Goal: Transaction & Acquisition: Purchase product/service

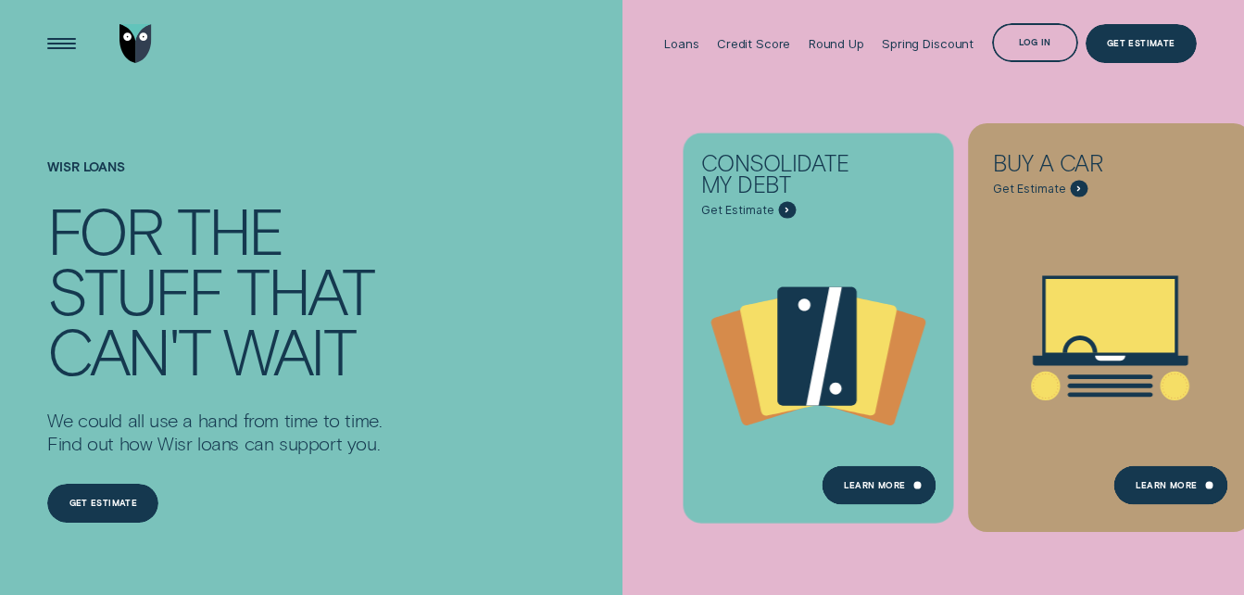
click at [1183, 398] on icon "Buy a car - Learn more" at bounding box center [1175, 385] width 29 height 29
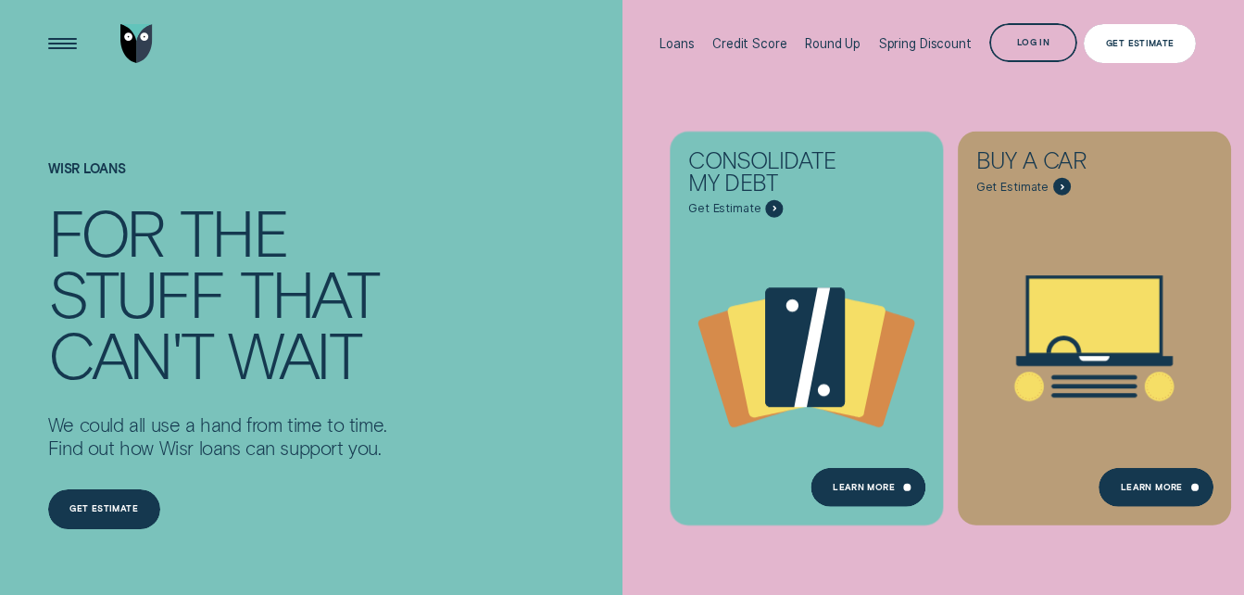
click at [1150, 33] on div "Get Estimate" at bounding box center [1140, 43] width 112 height 39
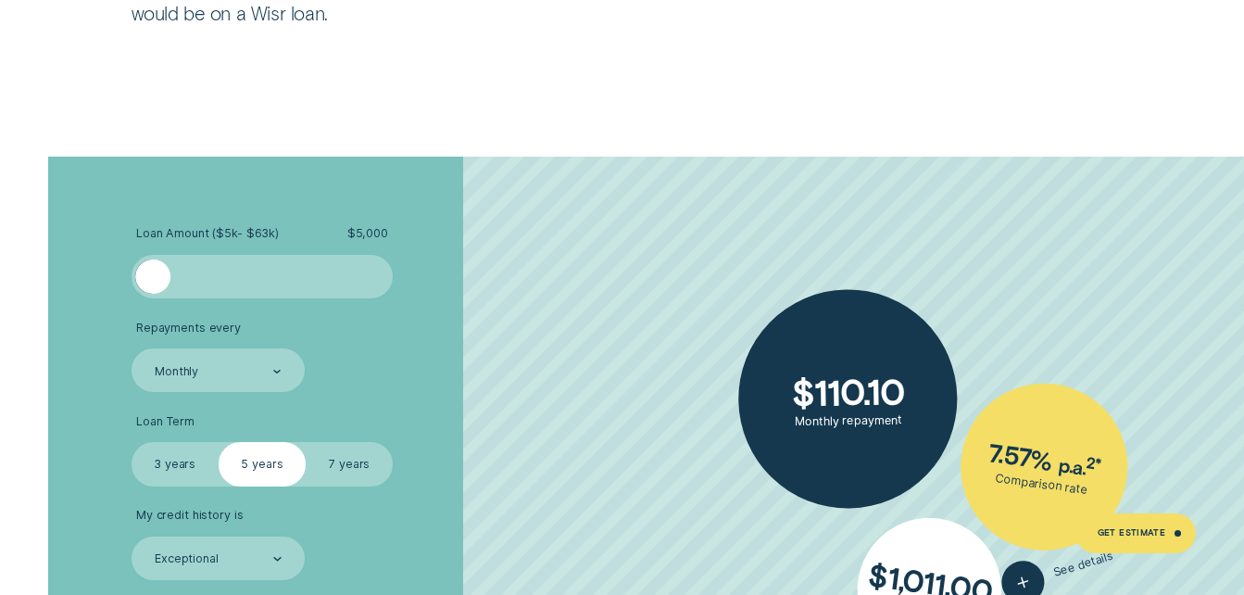
scroll to position [2964, 0]
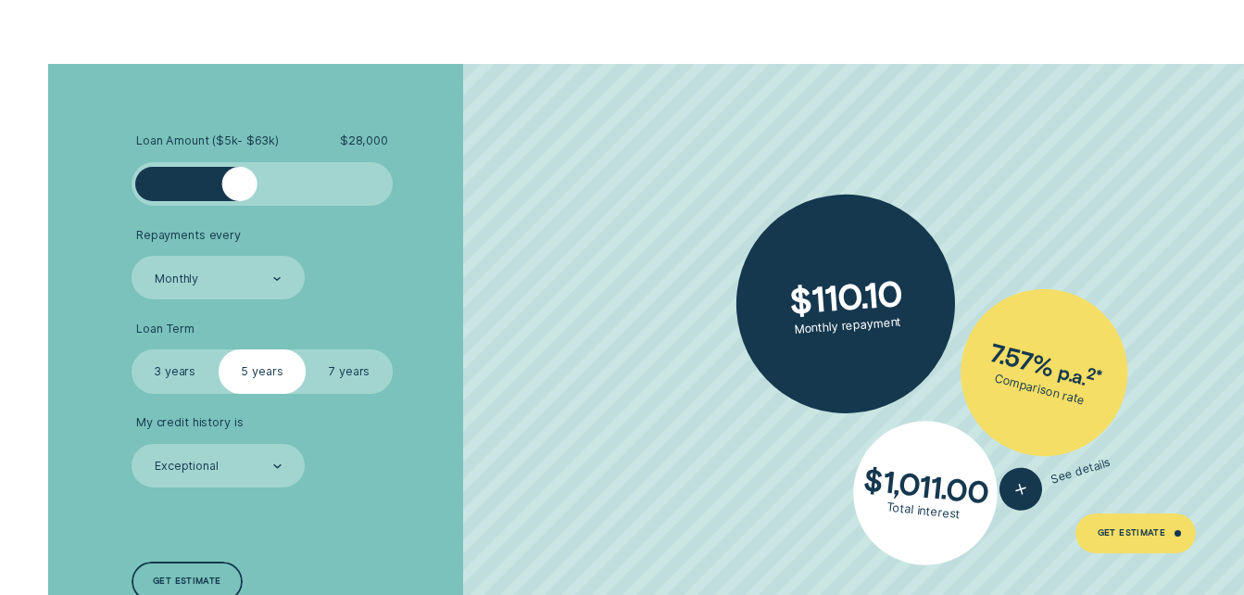
drag, startPoint x: 146, startPoint y: 189, endPoint x: 238, endPoint y: 212, distance: 94.6
click at [238, 212] on ul "Loan Amount ( $5k - $63k ) $ 28,000 Repayments every Monthly Loan Term Select L…" at bounding box center [332, 310] width 401 height 354
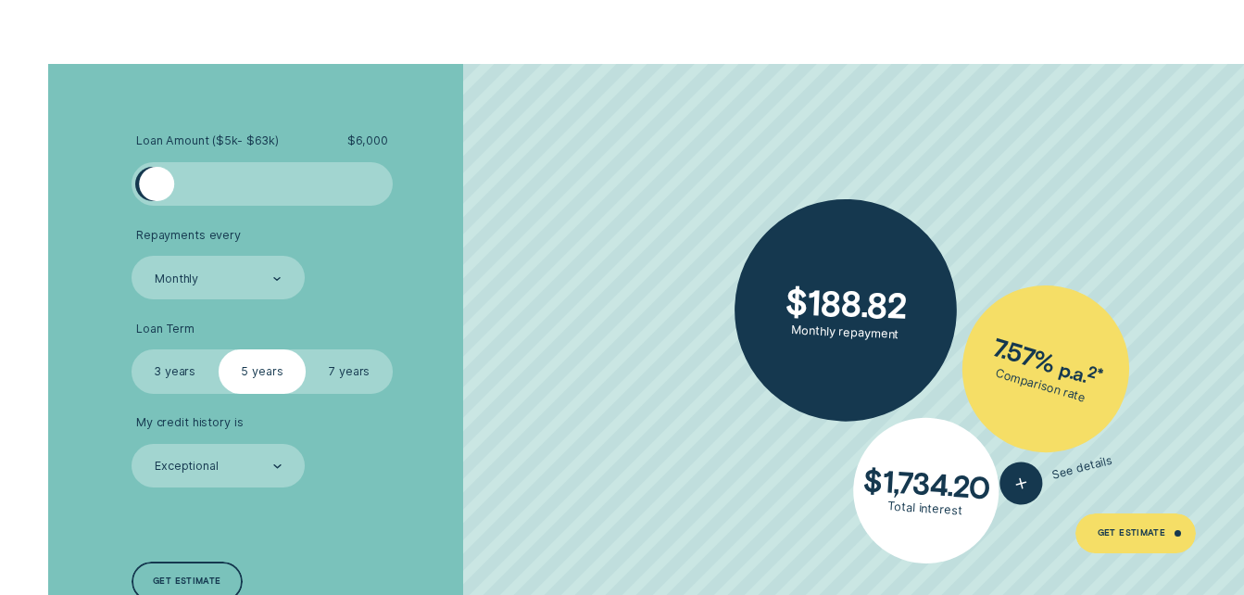
drag, startPoint x: 251, startPoint y: 186, endPoint x: 155, endPoint y: 183, distance: 96.4
click at [155, 183] on div at bounding box center [156, 184] width 35 height 35
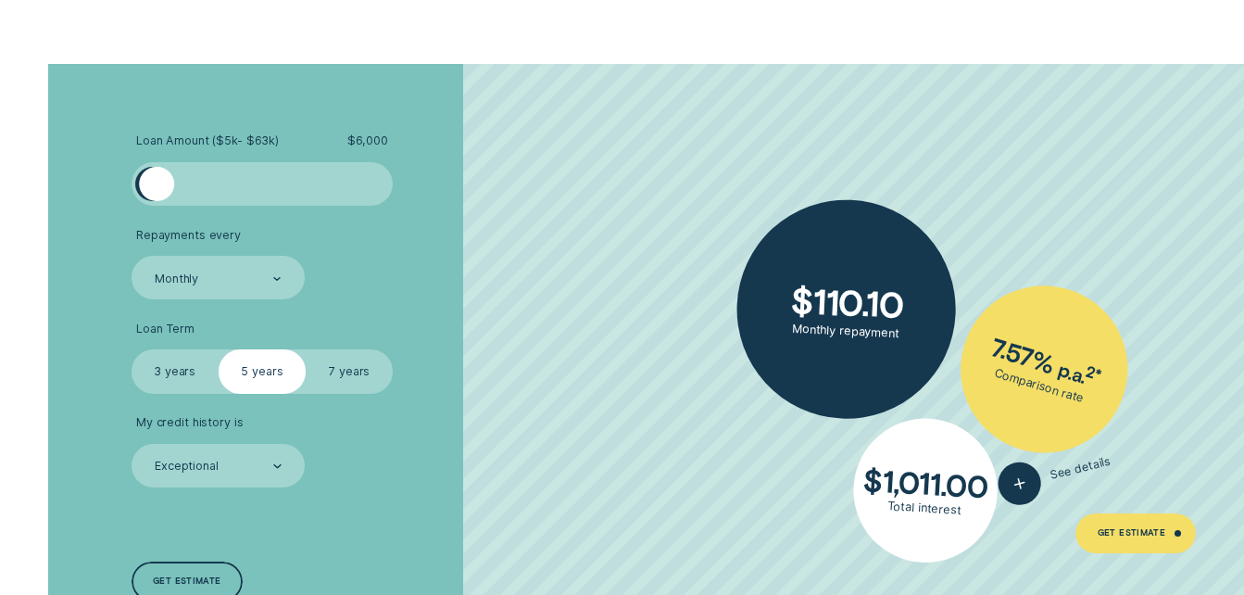
click at [157, 186] on div at bounding box center [156, 184] width 35 height 35
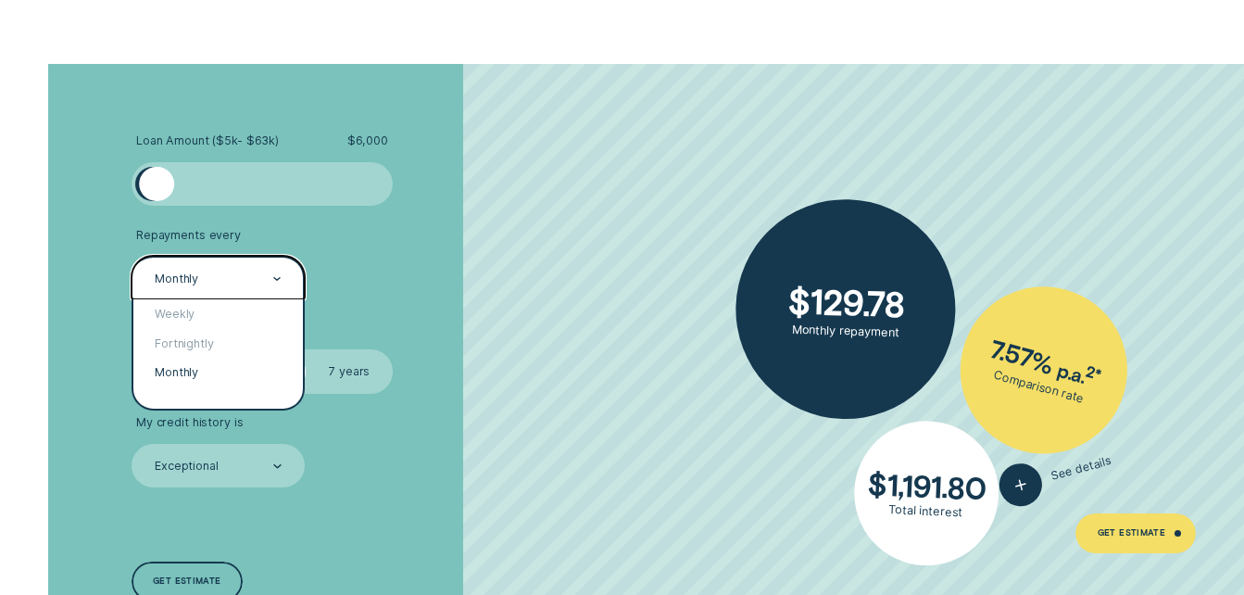
click at [250, 290] on div "Monthly" at bounding box center [219, 278] width 174 height 44
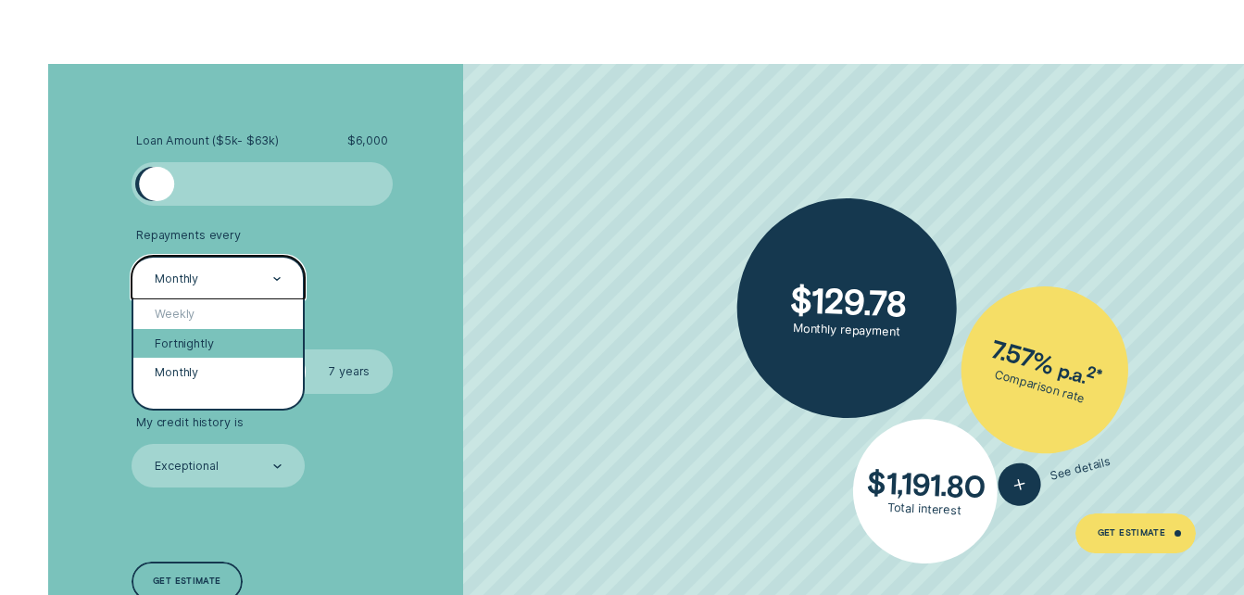
click at [211, 343] on div "Fortnightly" at bounding box center [218, 343] width 170 height 29
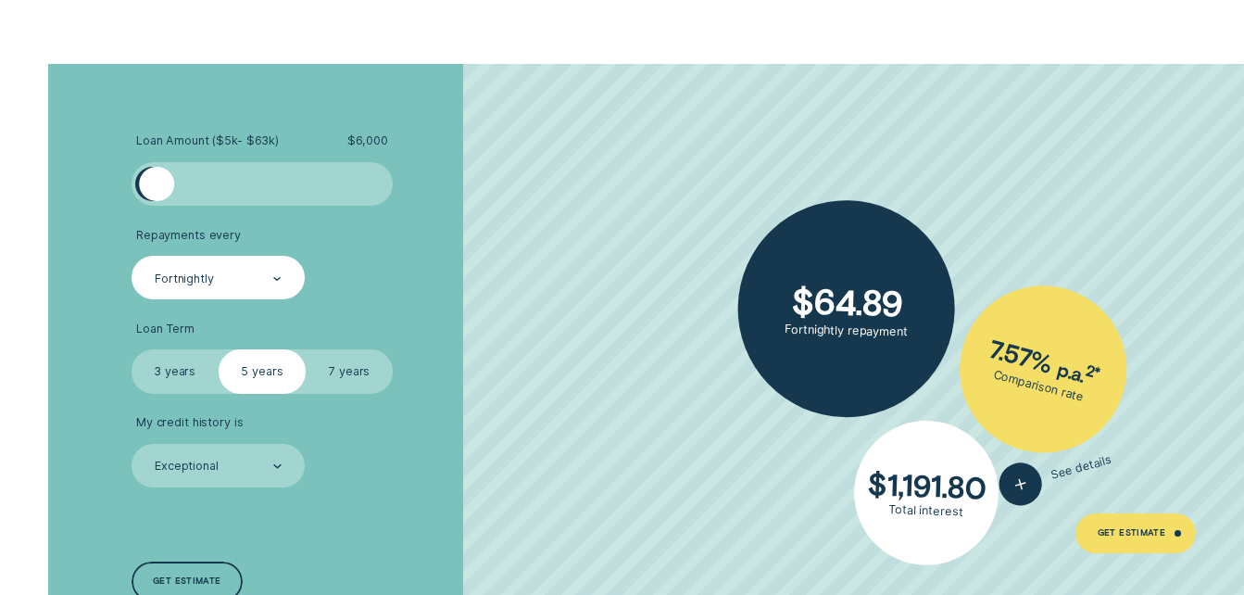
click at [352, 359] on label "7 years" at bounding box center [349, 371] width 87 height 44
click at [306, 349] on input "7 years" at bounding box center [306, 349] width 0 height 0
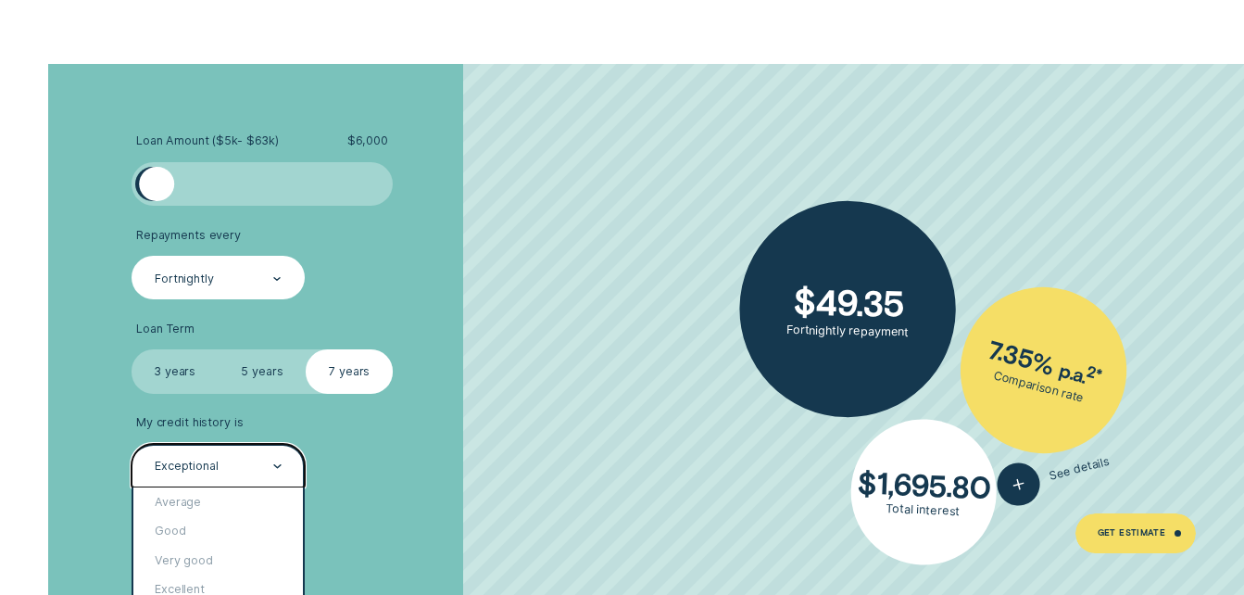
click at [252, 469] on div "Exceptional" at bounding box center [217, 466] width 129 height 17
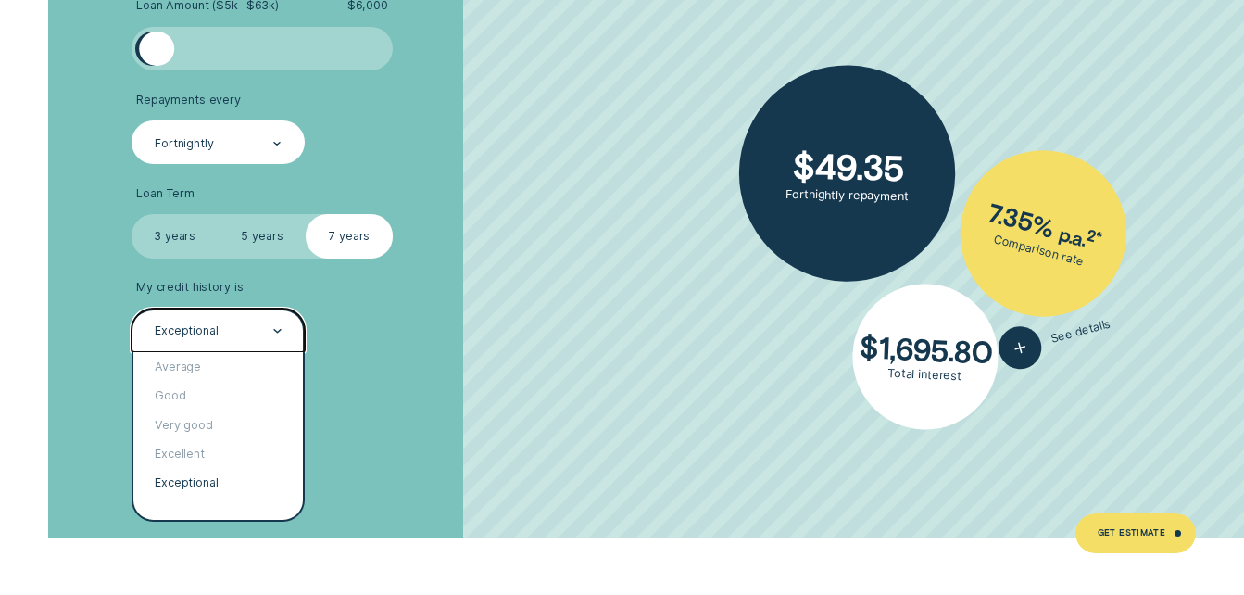
scroll to position [3242, 0]
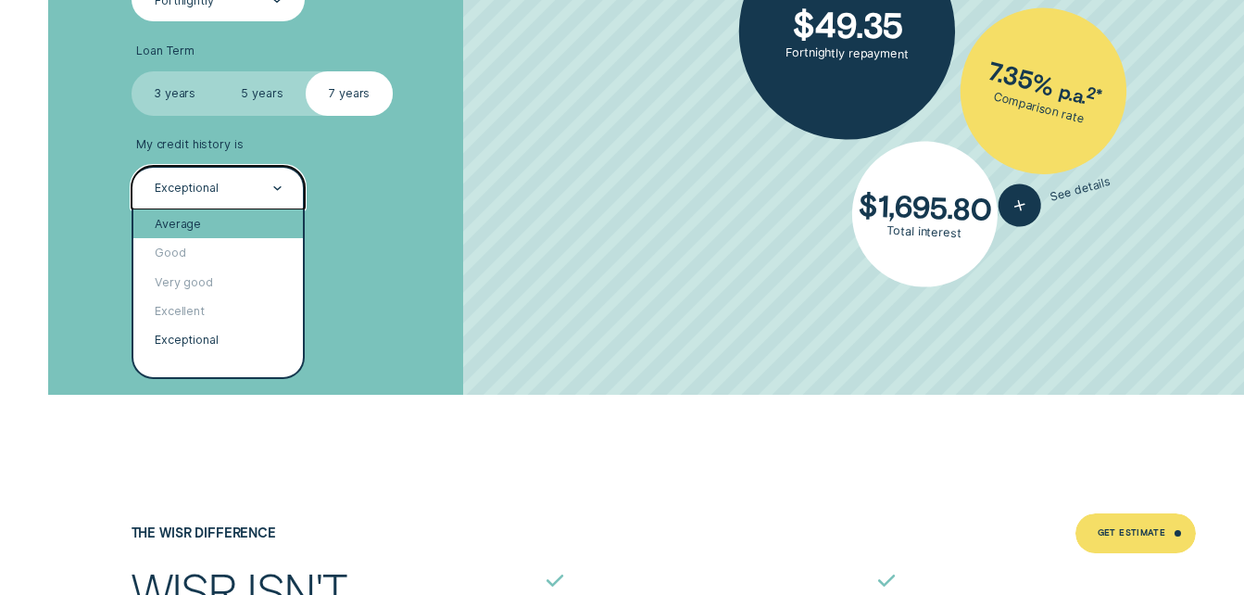
click at [205, 220] on div "Average" at bounding box center [218, 223] width 170 height 29
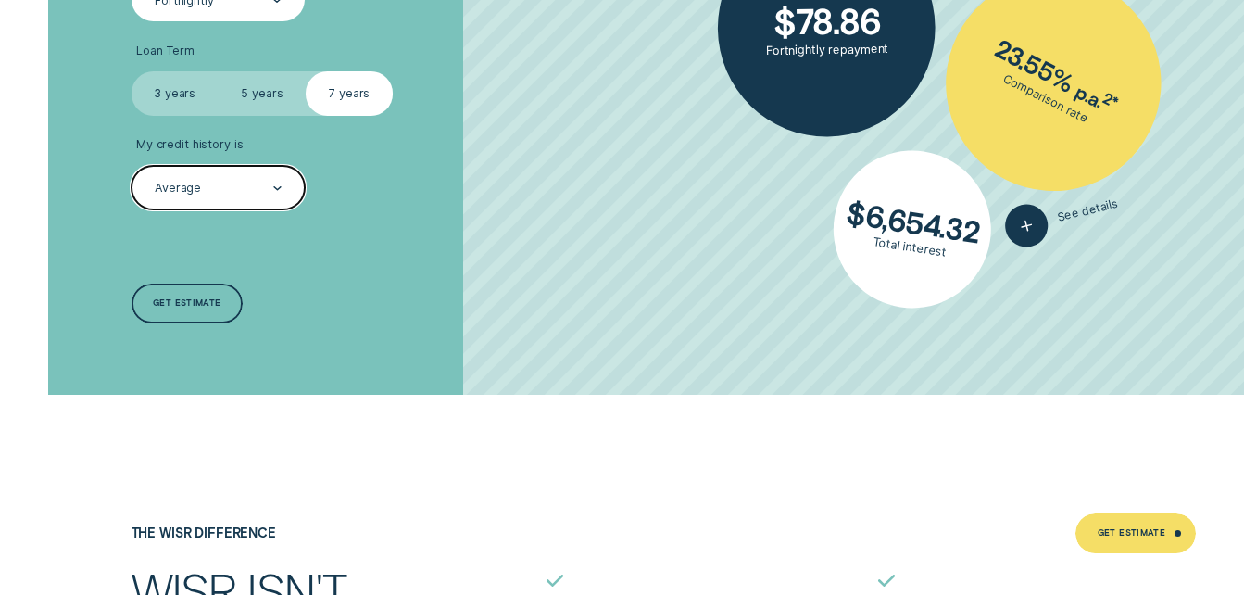
click at [270, 191] on div "Average" at bounding box center [217, 188] width 129 height 17
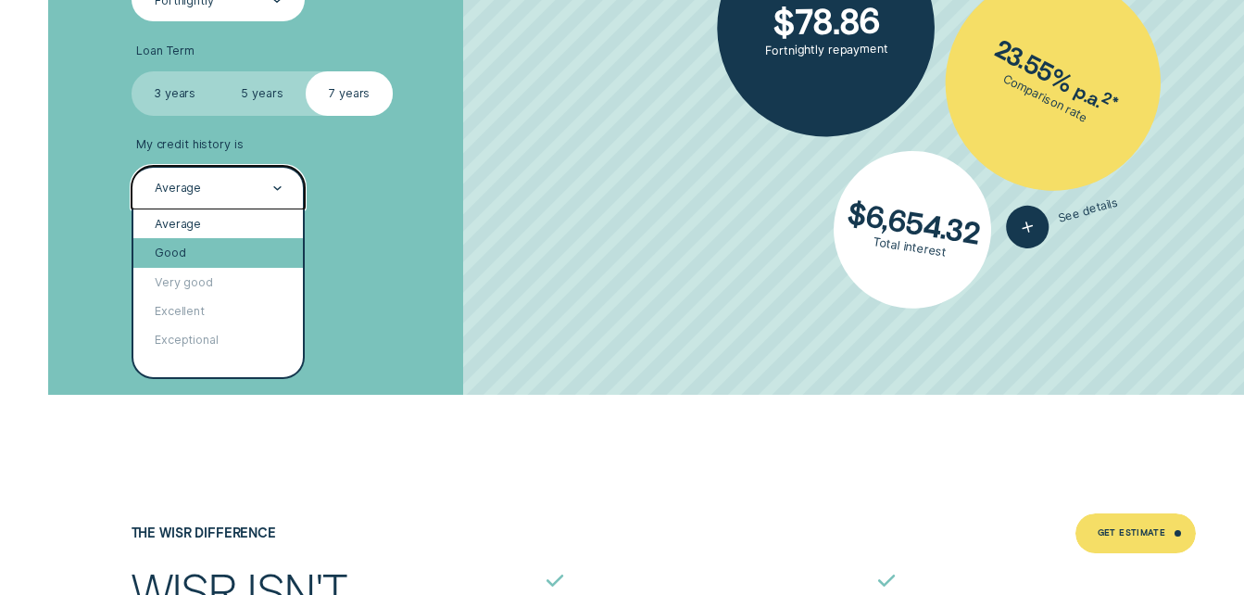
click at [236, 244] on div "Good" at bounding box center [218, 252] width 170 height 29
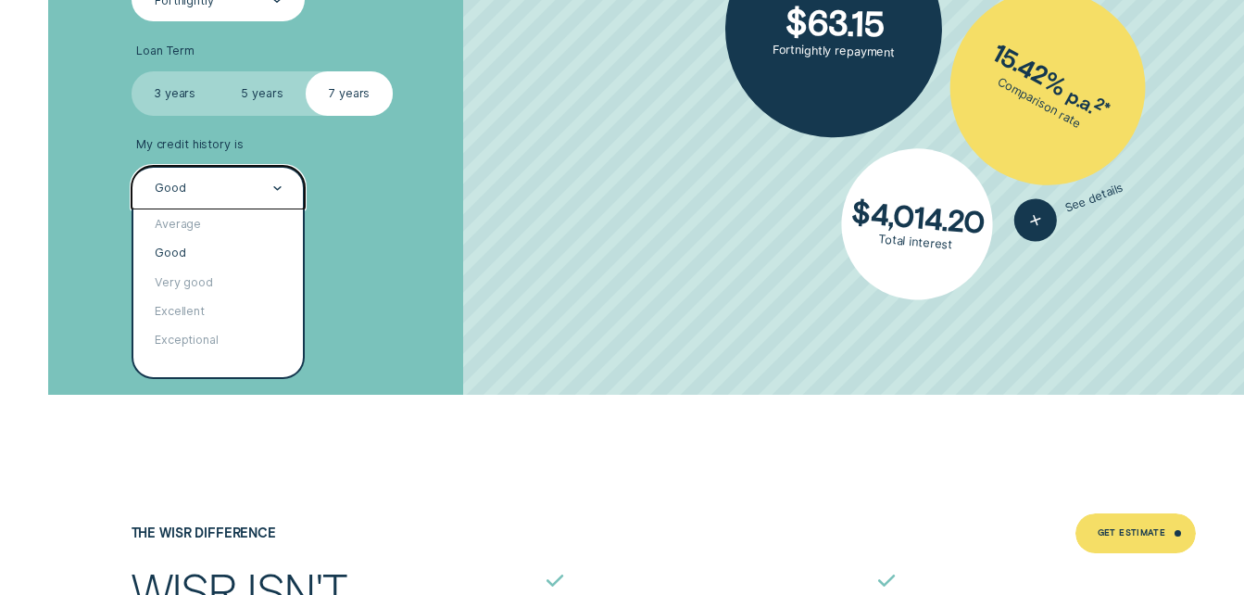
click at [269, 195] on div "Good" at bounding box center [217, 188] width 129 height 17
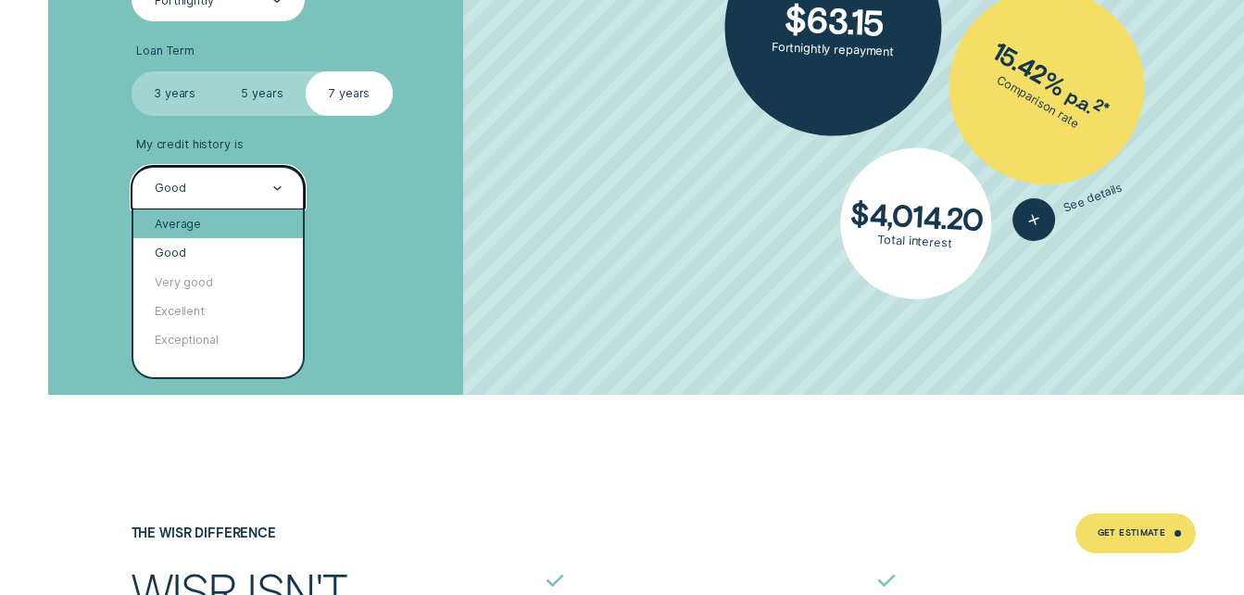
click at [242, 219] on div "Average" at bounding box center [218, 223] width 170 height 29
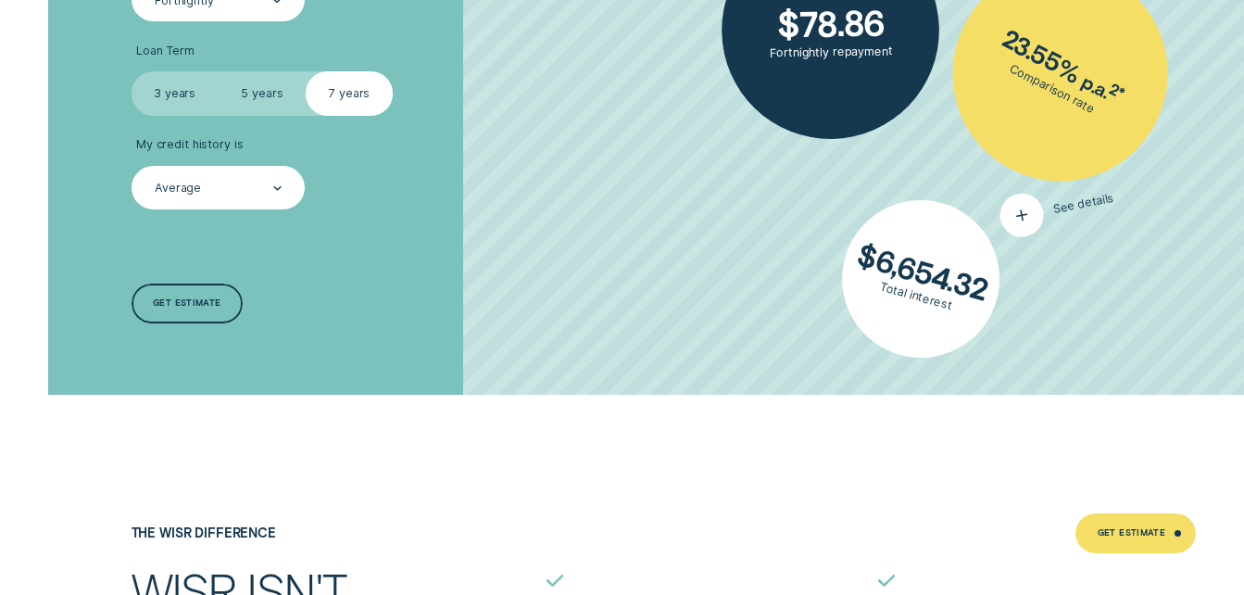
click at [1049, 231] on div "$ 78.86 Fortnightly repayment 23.55 % p.a. 2 * Comparison rate $ 6,654.32 Total…" at bounding box center [853, 90] width 781 height 609
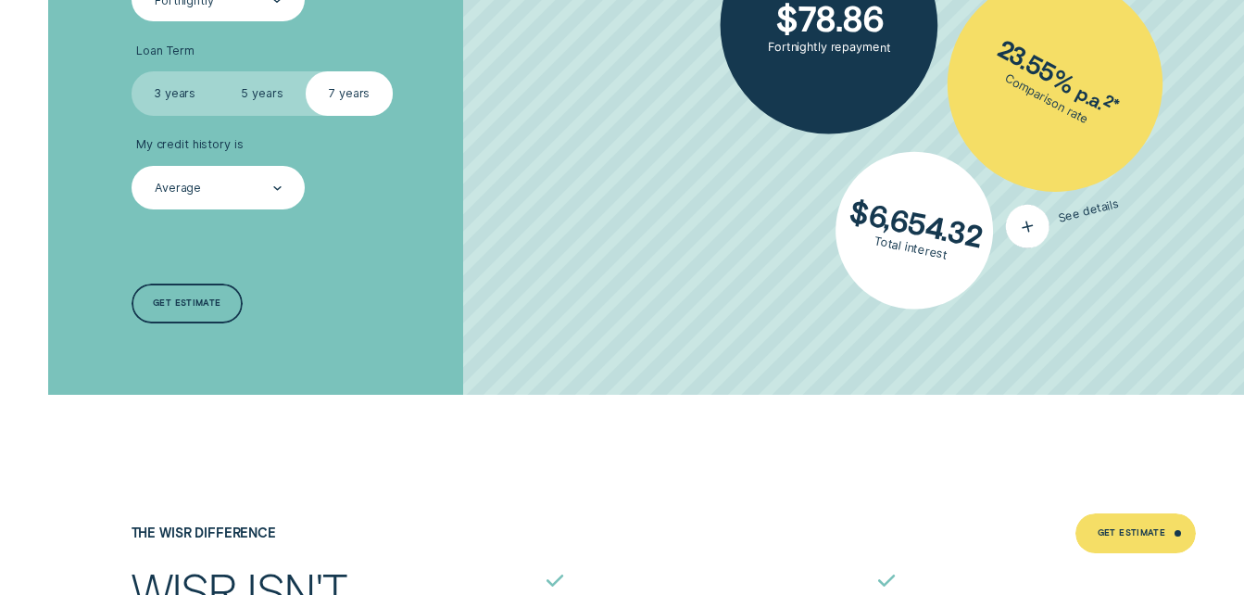
click at [1030, 215] on icon "button" at bounding box center [1028, 226] width 28 height 32
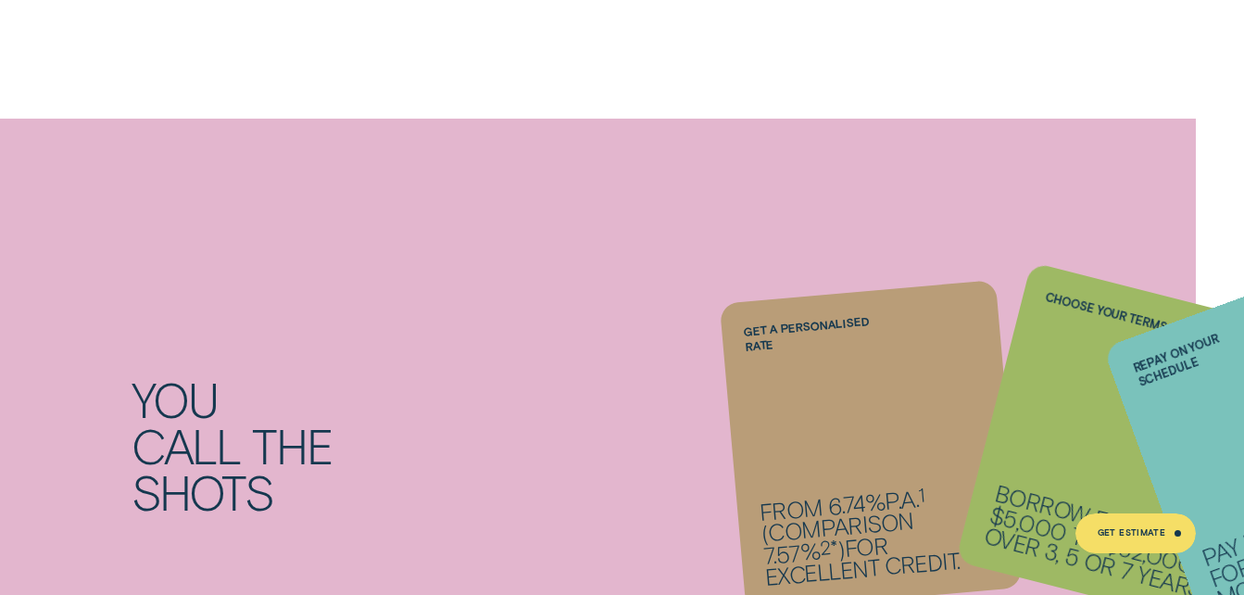
scroll to position [1019, 0]
